Goal: Navigation & Orientation: Find specific page/section

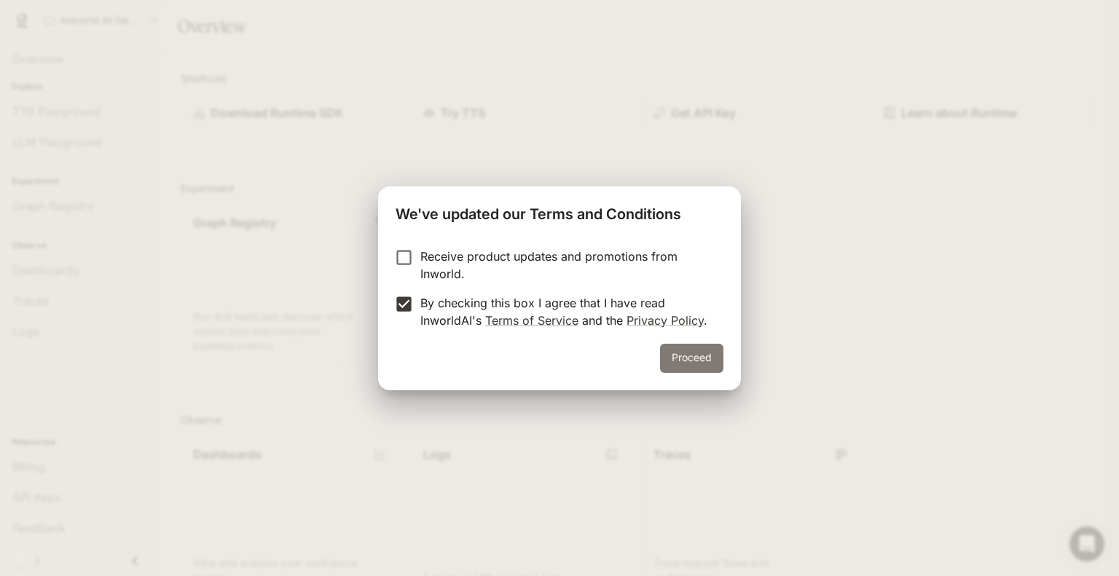
click at [692, 354] on button "Proceed" at bounding box center [691, 358] width 63 height 29
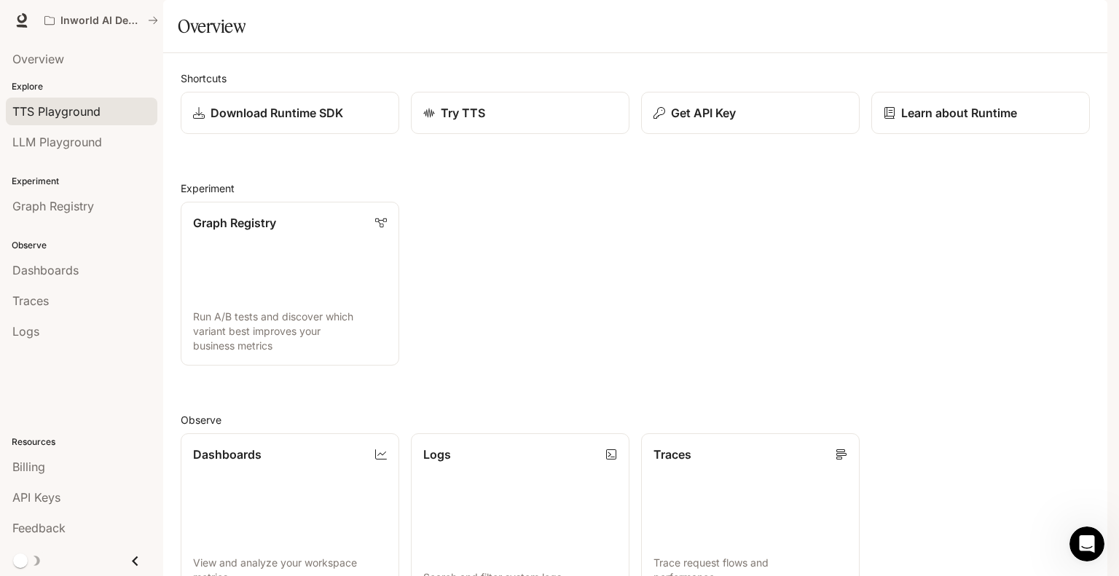
click at [81, 104] on span "TTS Playground" at bounding box center [56, 111] width 88 height 17
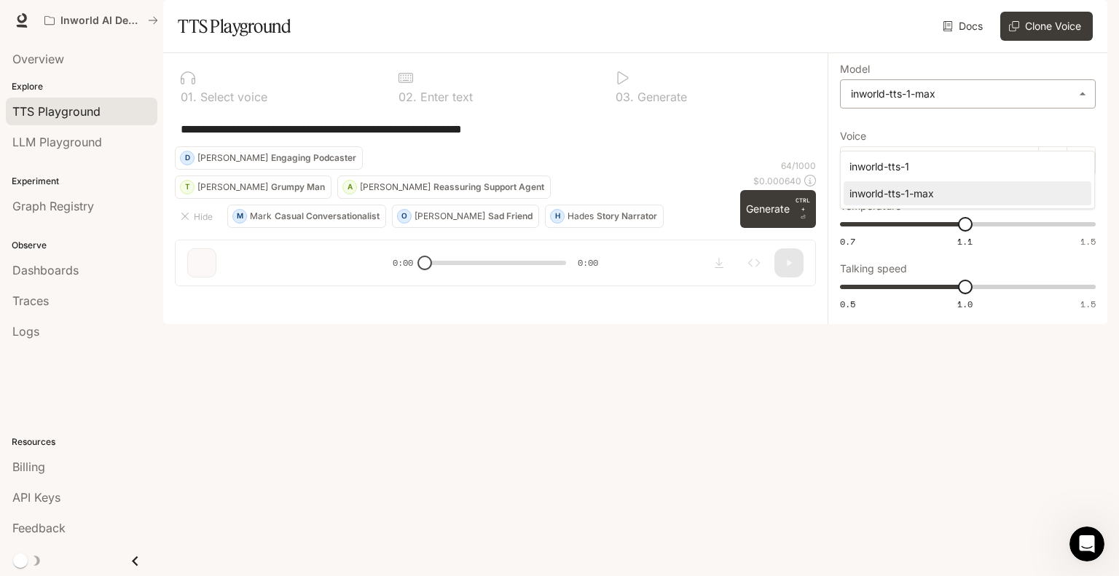
click at [1061, 137] on body "**********" at bounding box center [559, 288] width 1119 height 576
click at [1061, 137] on div at bounding box center [559, 288] width 1119 height 576
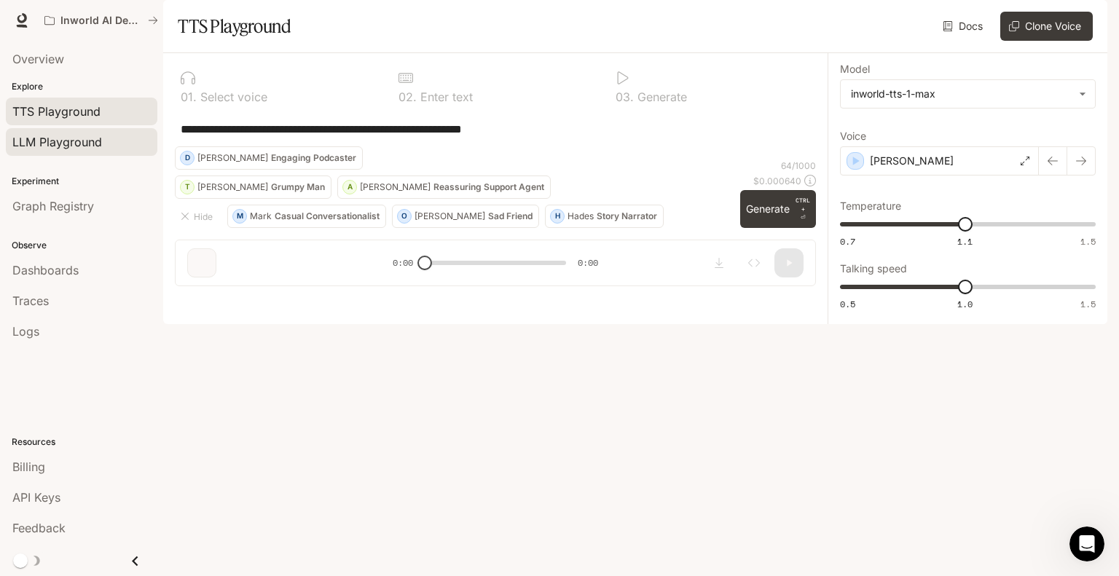
click at [90, 136] on span "LLM Playground" at bounding box center [57, 141] width 90 height 17
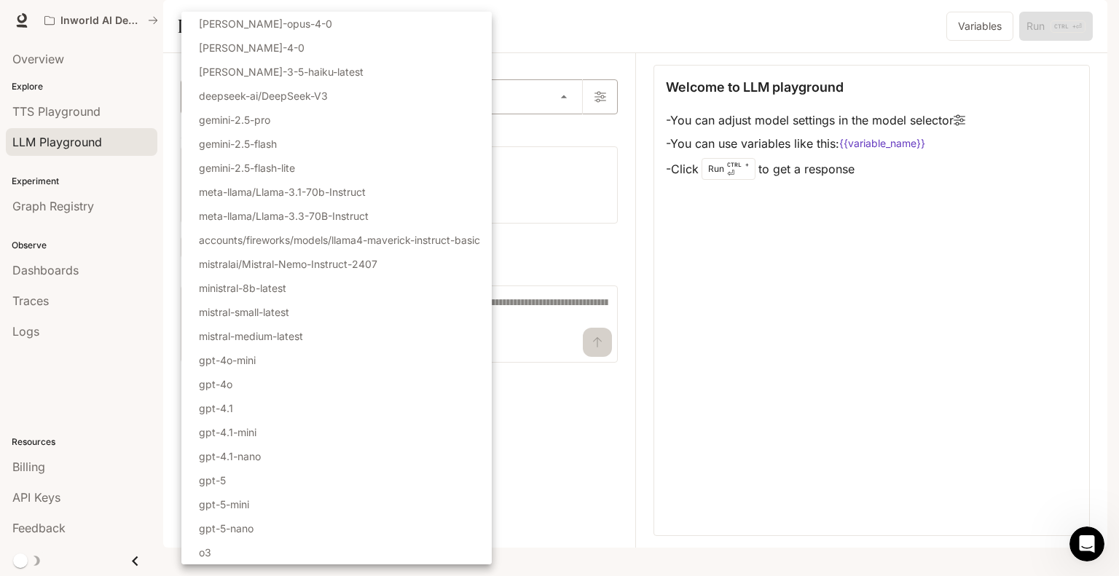
click at [568, 133] on body "Skip to main content Inworld AI Demos Runtime Runtime Documentation Documentati…" at bounding box center [559, 288] width 1119 height 576
click at [568, 133] on div at bounding box center [559, 288] width 1119 height 576
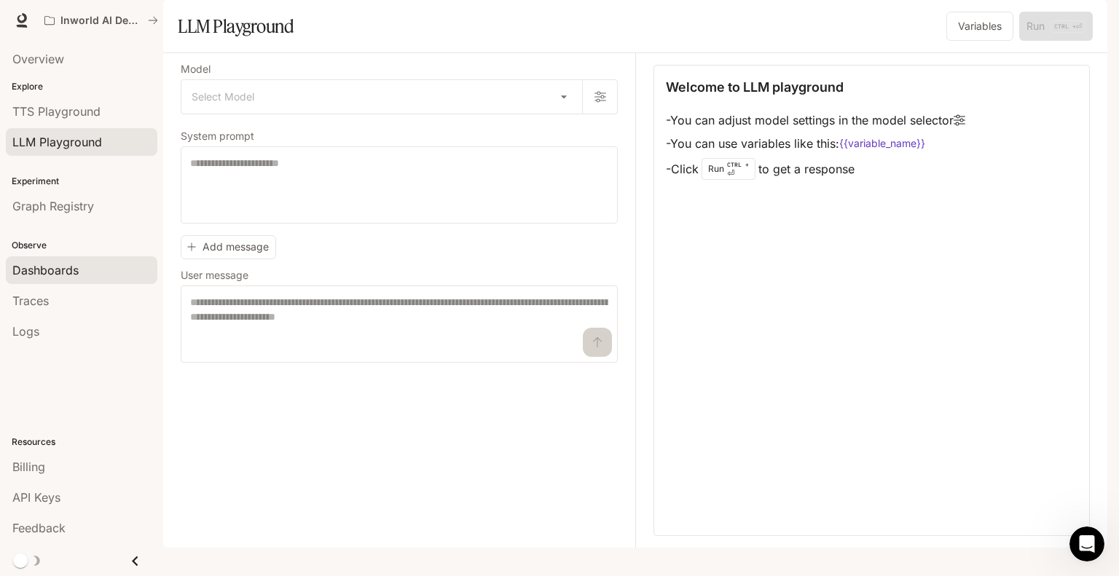
click at [47, 263] on span "Dashboards" at bounding box center [45, 270] width 66 height 17
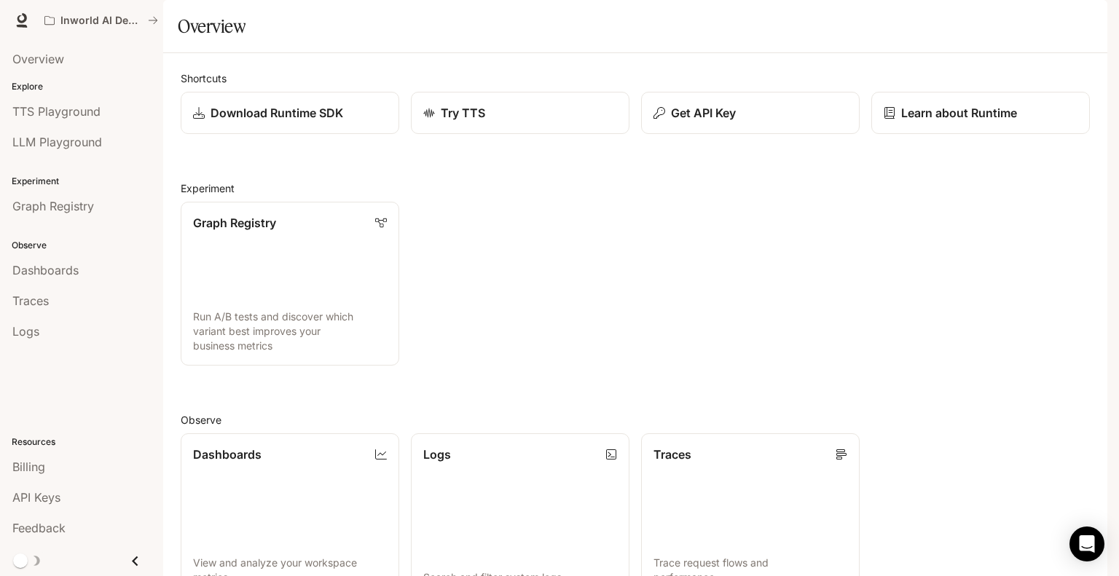
scroll to position [317, 0]
click at [31, 20] on link at bounding box center [22, 20] width 20 height 20
